Goal: Navigation & Orientation: Find specific page/section

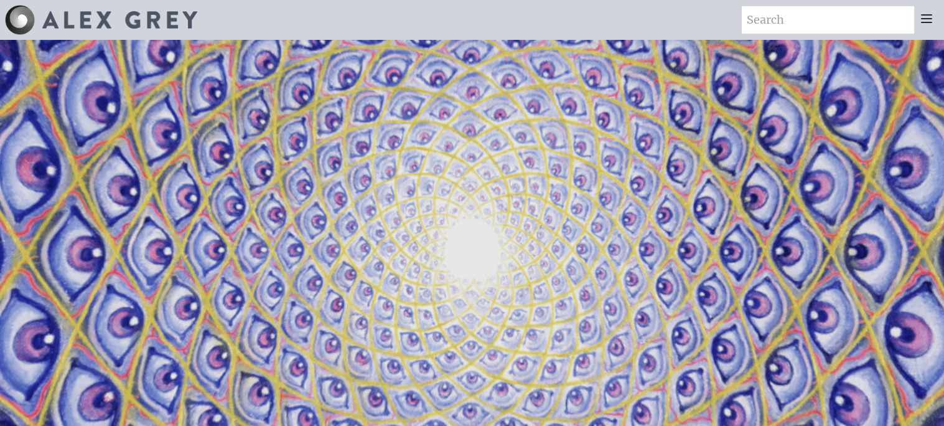
click at [922, 24] on icon at bounding box center [926, 18] width 15 height 15
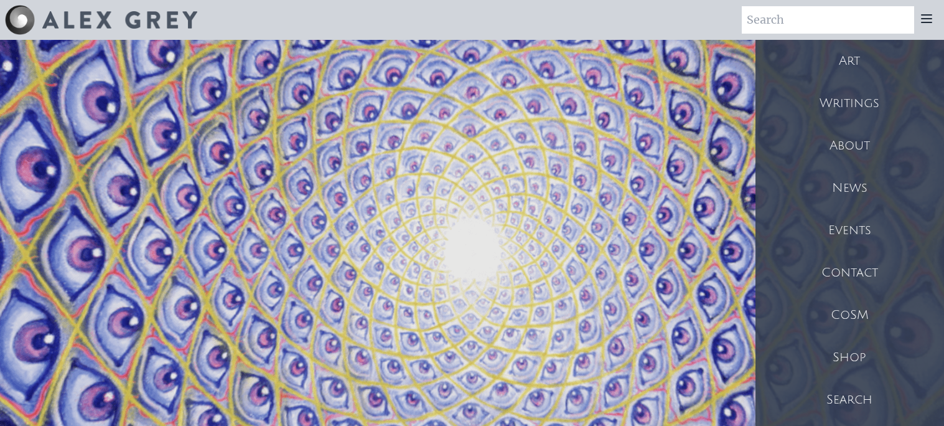
click at [842, 189] on div "News" at bounding box center [849, 188] width 189 height 42
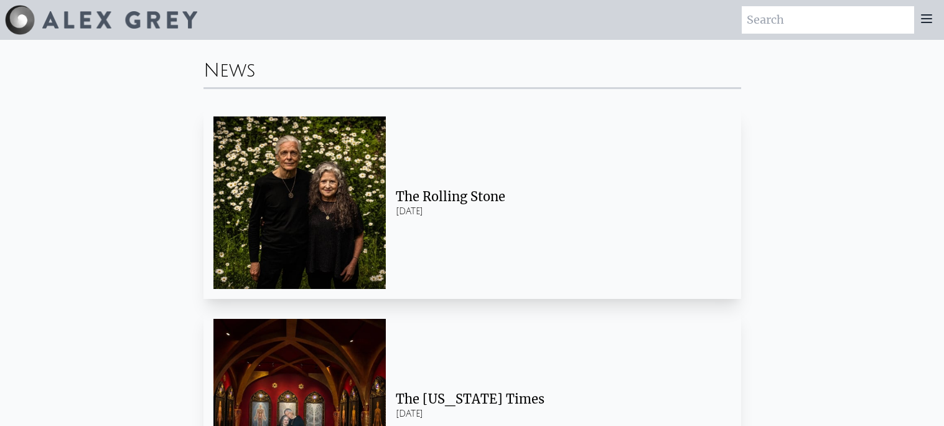
click at [914, 32] on div at bounding box center [926, 19] width 25 height 27
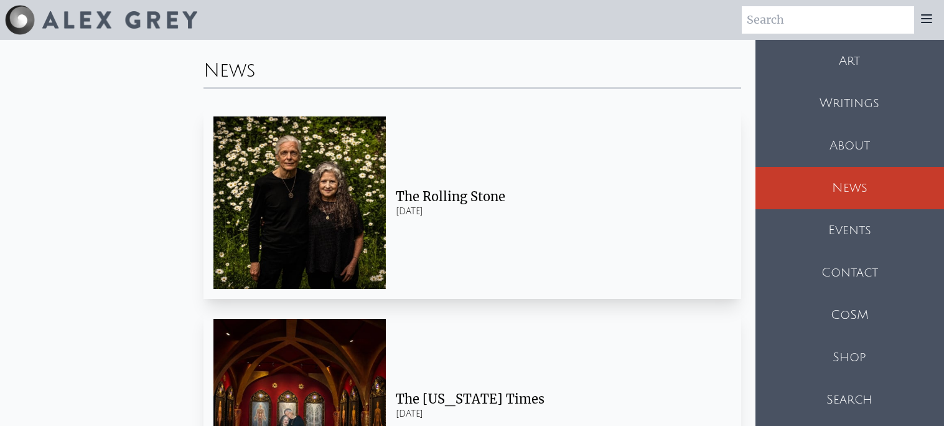
click at [882, 151] on div "About" at bounding box center [849, 145] width 189 height 42
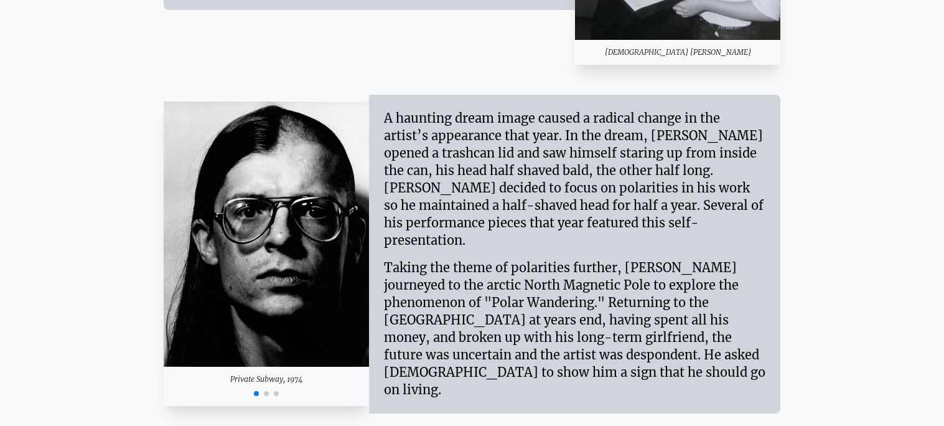
scroll to position [1623, 0]
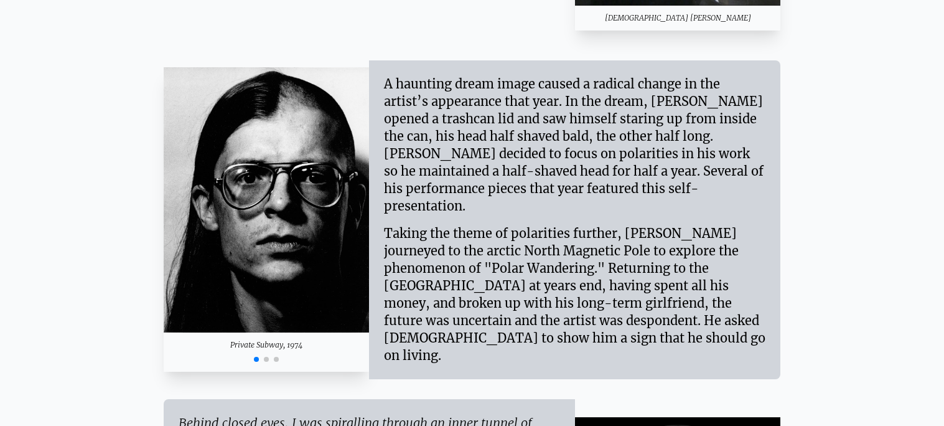
click at [265, 269] on img "1 / 3" at bounding box center [267, 199] width 206 height 264
click at [264, 357] on span "Go to slide 2" at bounding box center [266, 359] width 5 height 5
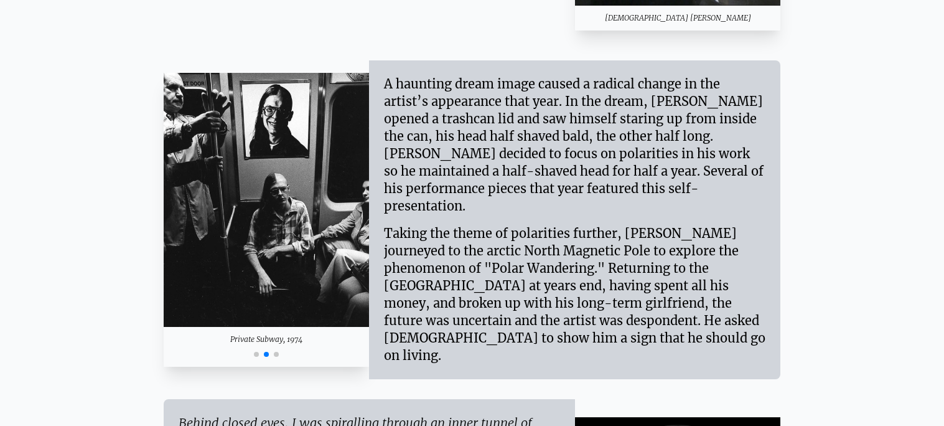
click at [273, 345] on div at bounding box center [267, 352] width 206 height 15
click at [275, 352] on span "Go to slide 3" at bounding box center [276, 354] width 5 height 5
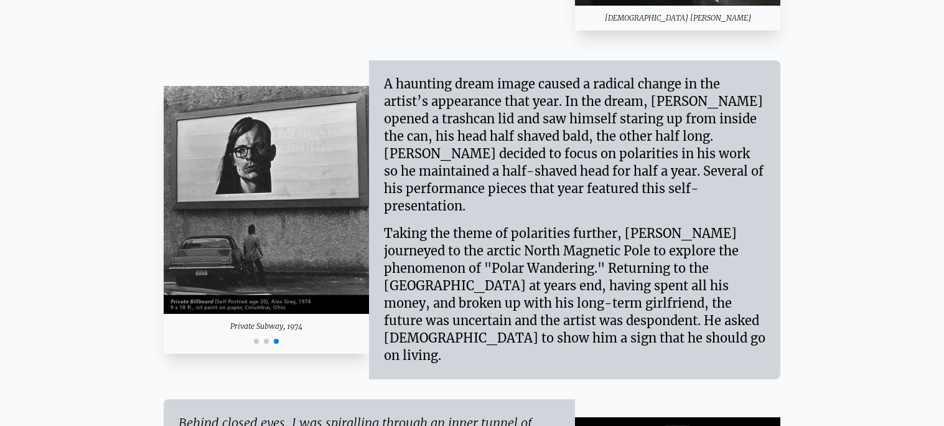
click at [258, 332] on div at bounding box center [267, 339] width 206 height 15
click at [254, 338] on span "Go to slide 1" at bounding box center [256, 340] width 5 height 5
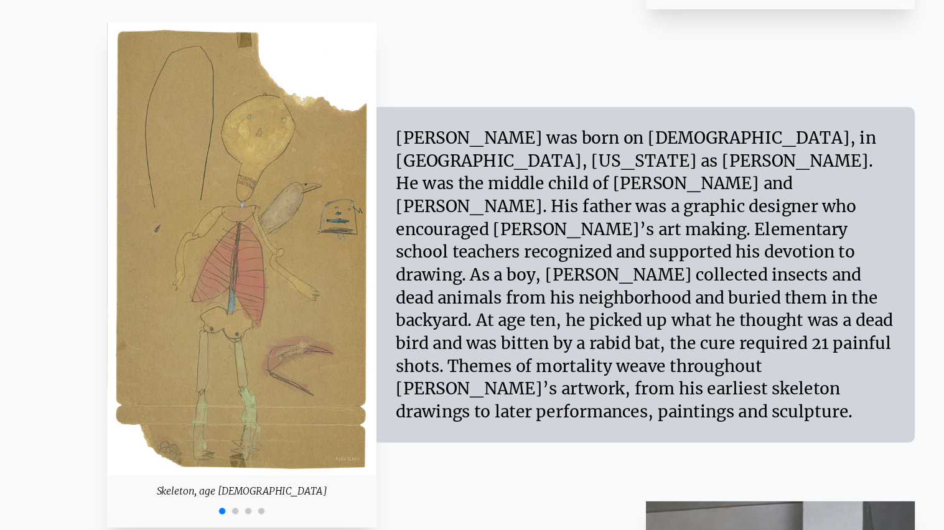
scroll to position [1034, 0]
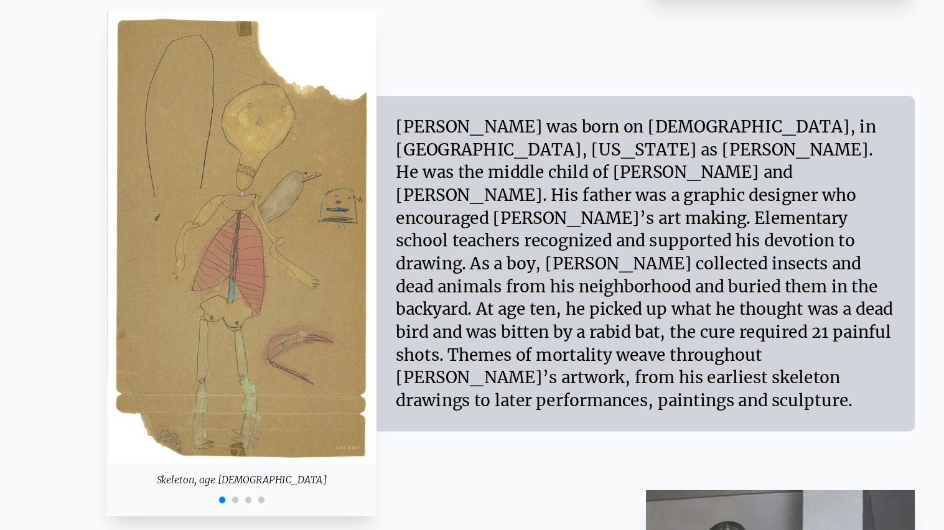
click at [255, 425] on div at bounding box center [267, 493] width 206 height 15
click at [256, 425] on div at bounding box center [267, 493] width 206 height 15
click at [262, 425] on div at bounding box center [267, 493] width 206 height 15
click at [261, 425] on span "Go to slide 2" at bounding box center [261, 494] width 5 height 5
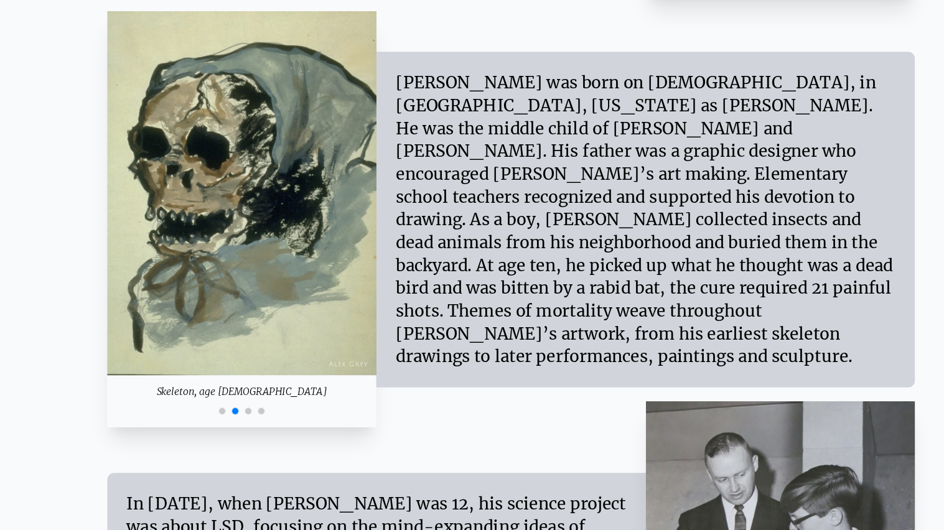
click at [269, 425] on span "Go to slide 3" at bounding box center [271, 426] width 5 height 5
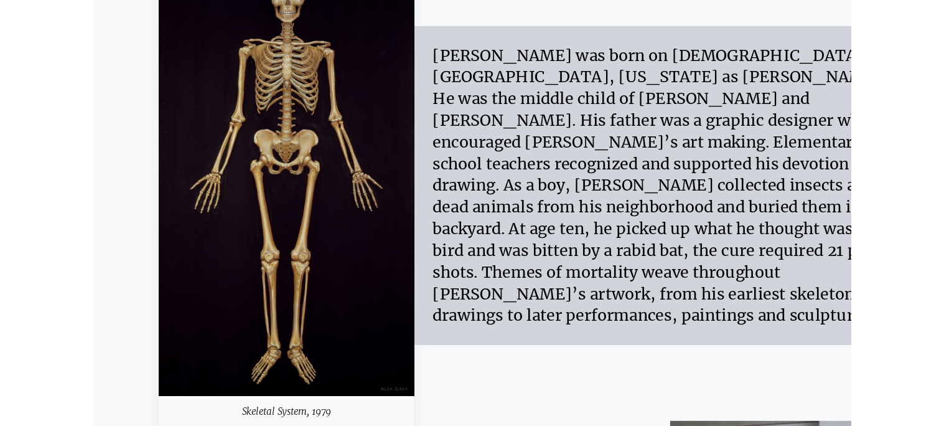
scroll to position [1130, 0]
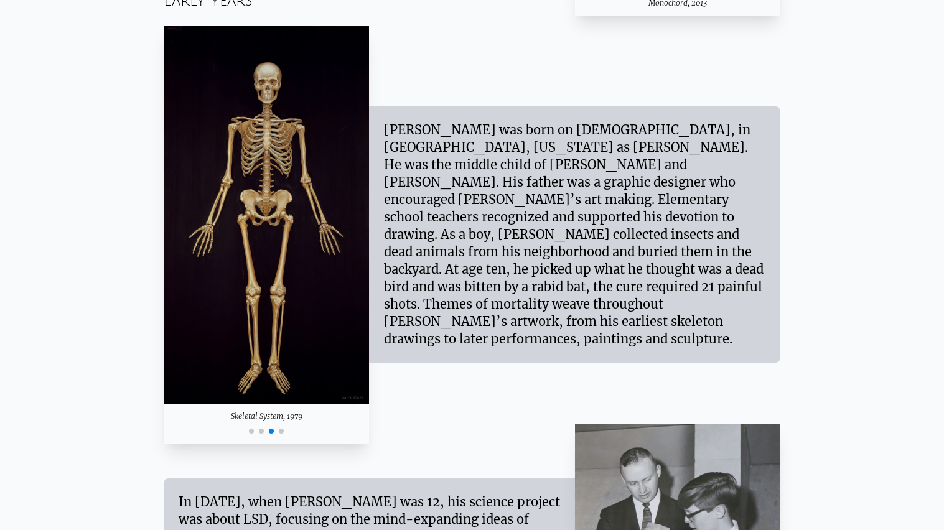
click at [282, 425] on div at bounding box center [267, 429] width 206 height 15
click at [284, 425] on div at bounding box center [267, 429] width 206 height 15
click at [278, 425] on div at bounding box center [267, 429] width 206 height 15
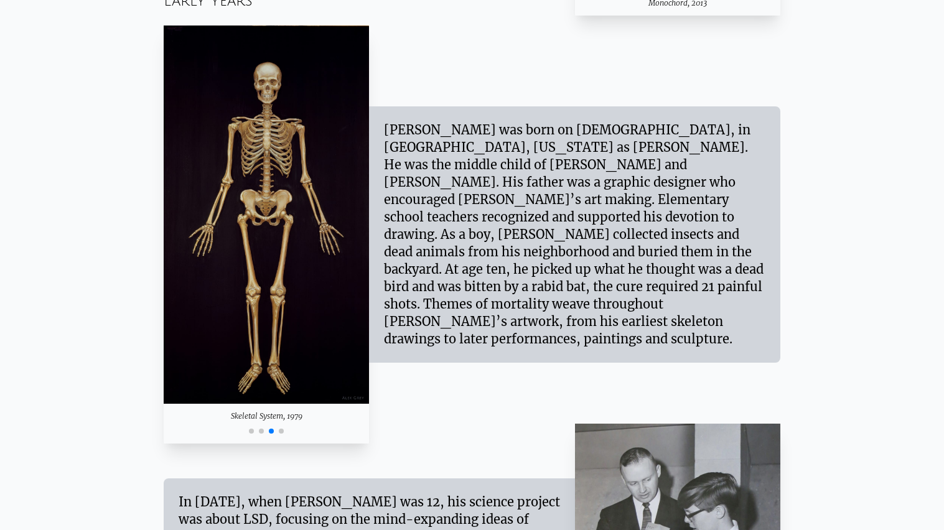
click at [280, 425] on span "Go to slide 4" at bounding box center [281, 431] width 5 height 5
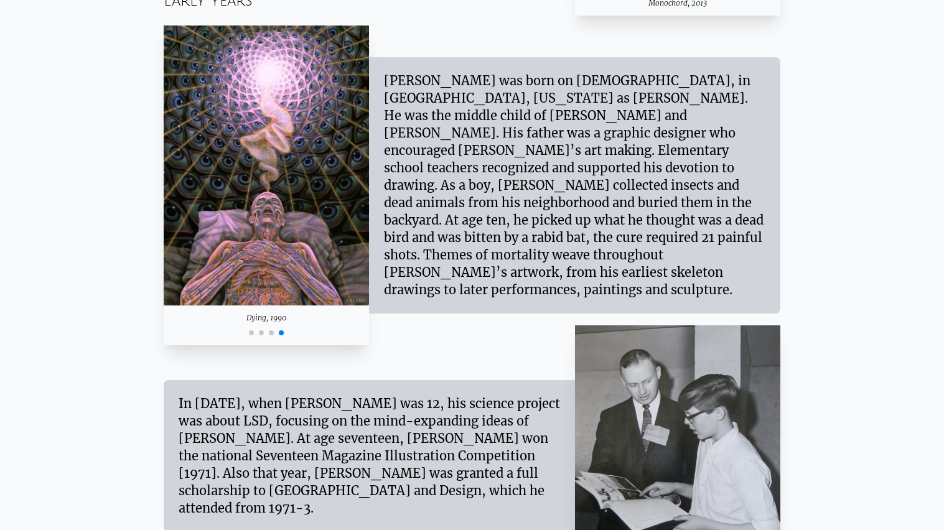
click at [253, 334] on div at bounding box center [267, 331] width 206 height 15
click at [253, 331] on span "Go to slide 1" at bounding box center [251, 332] width 5 height 5
